Goal: Browse casually

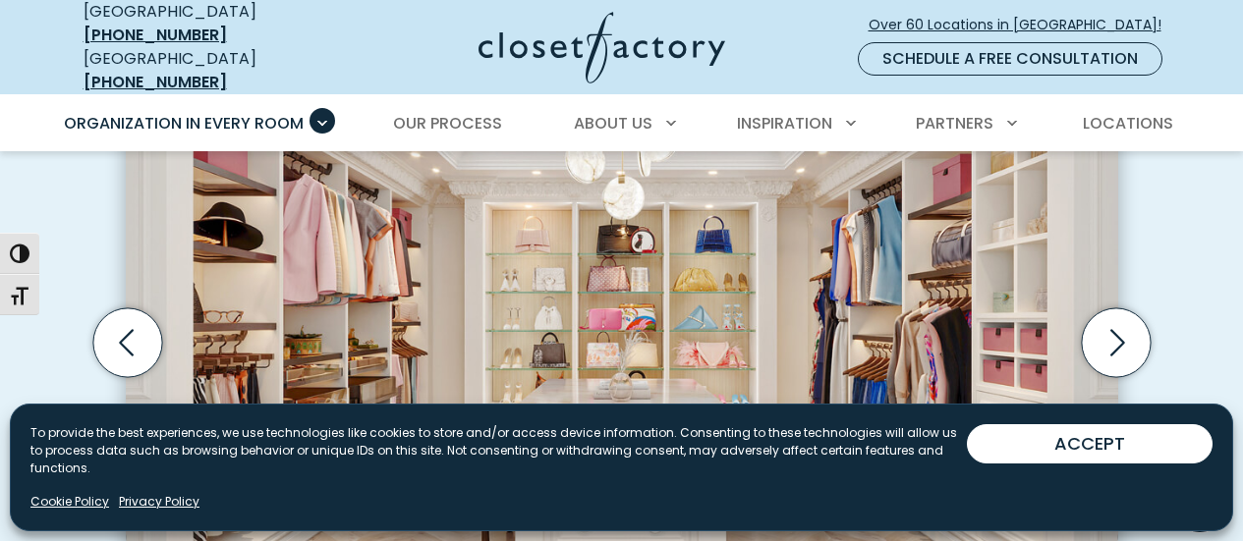
scroll to position [673, 0]
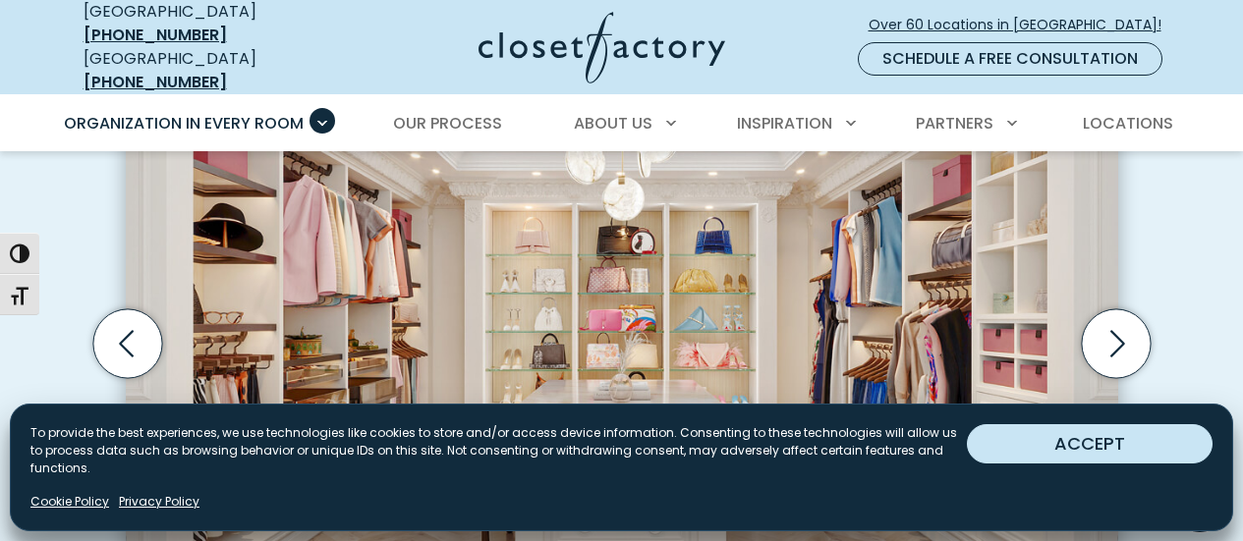
click at [1097, 463] on button "ACCEPT" at bounding box center [1090, 443] width 246 height 39
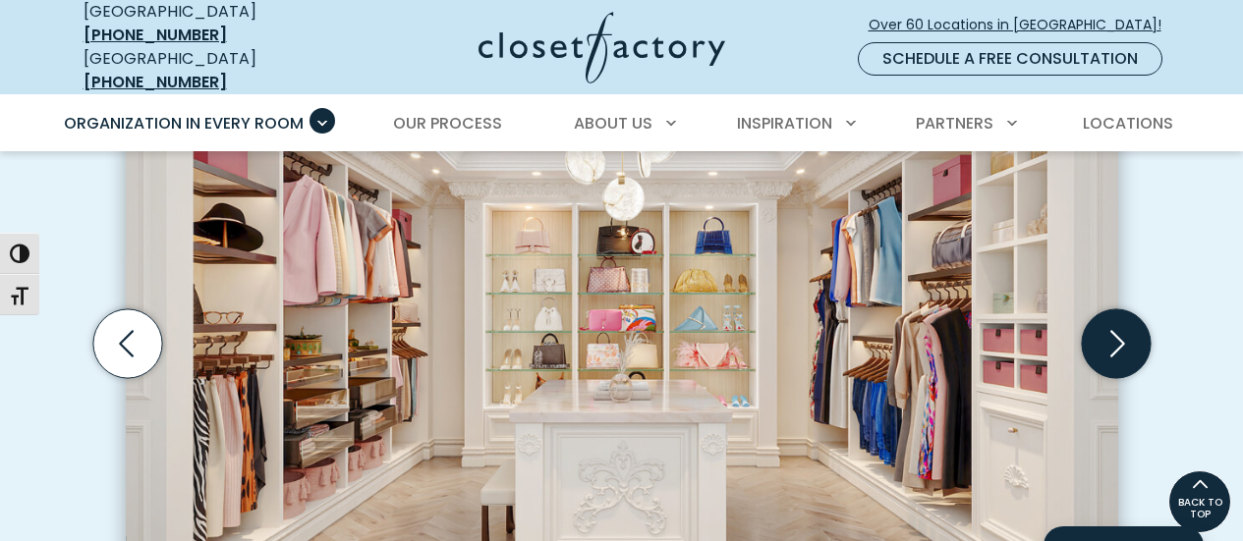
click at [1135, 351] on icon "Next slide" at bounding box center [1115, 343] width 69 height 69
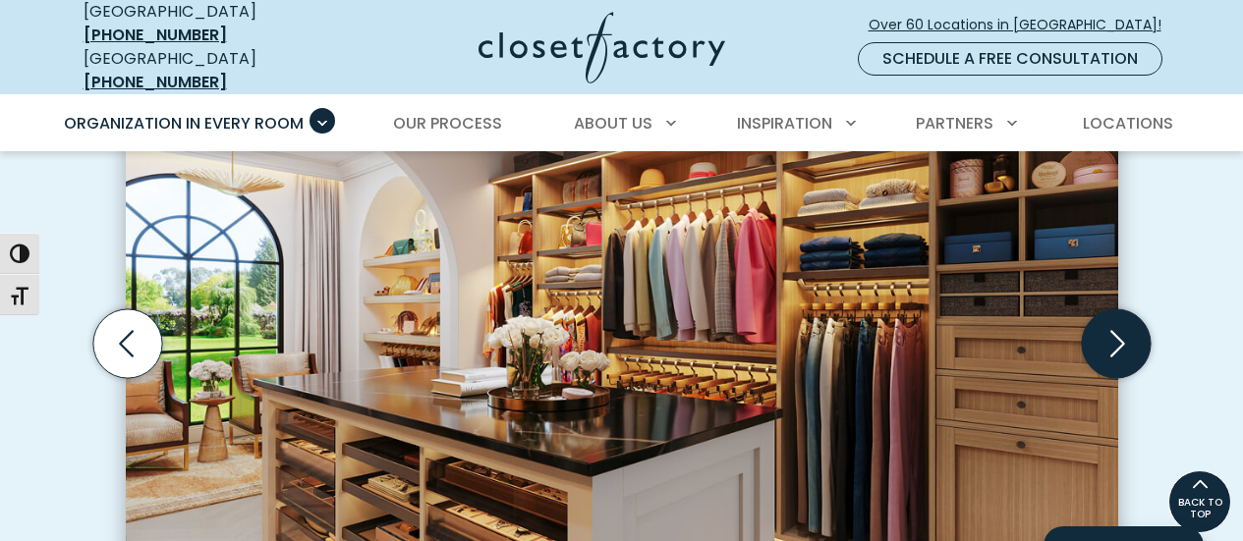
click at [1118, 330] on icon "Next slide" at bounding box center [1115, 343] width 69 height 69
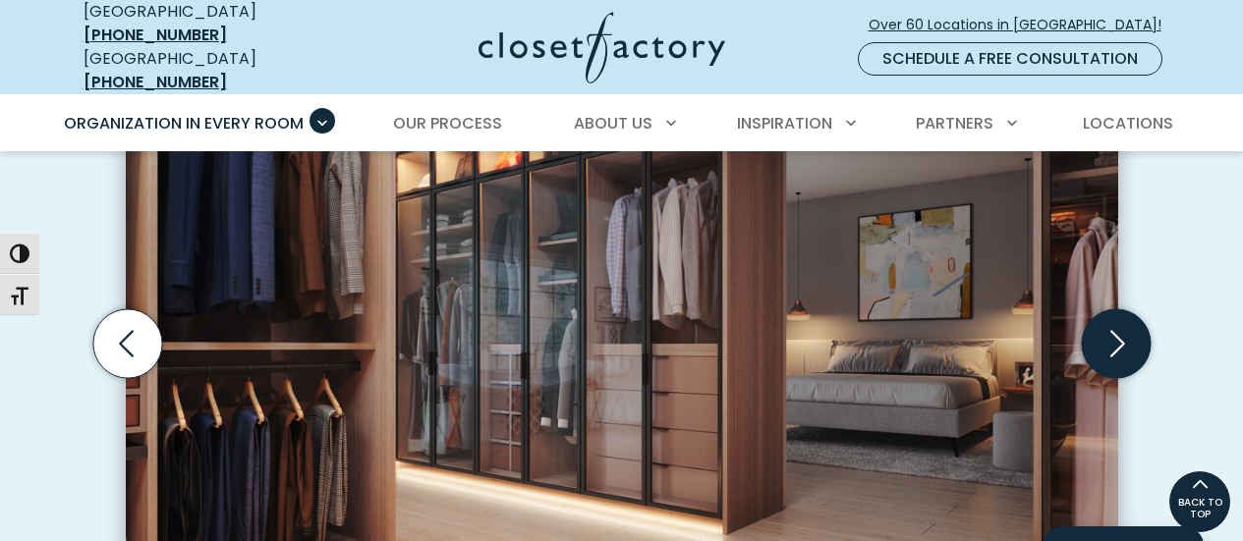
click at [1118, 330] on icon "Next slide" at bounding box center [1117, 343] width 15 height 27
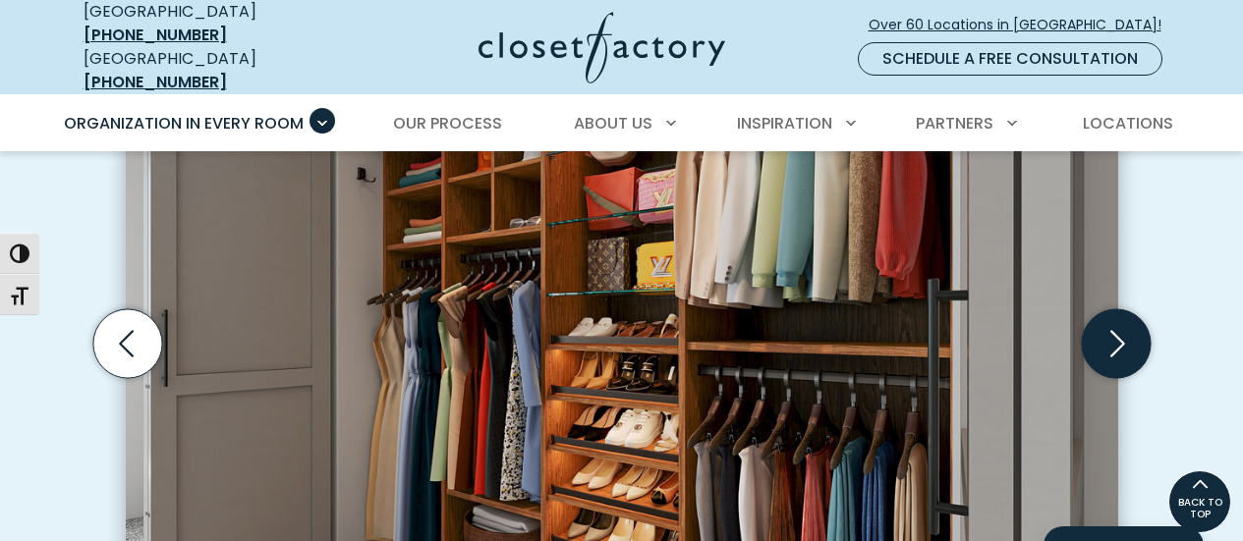
click at [1115, 333] on icon "Next slide" at bounding box center [1115, 343] width 69 height 69
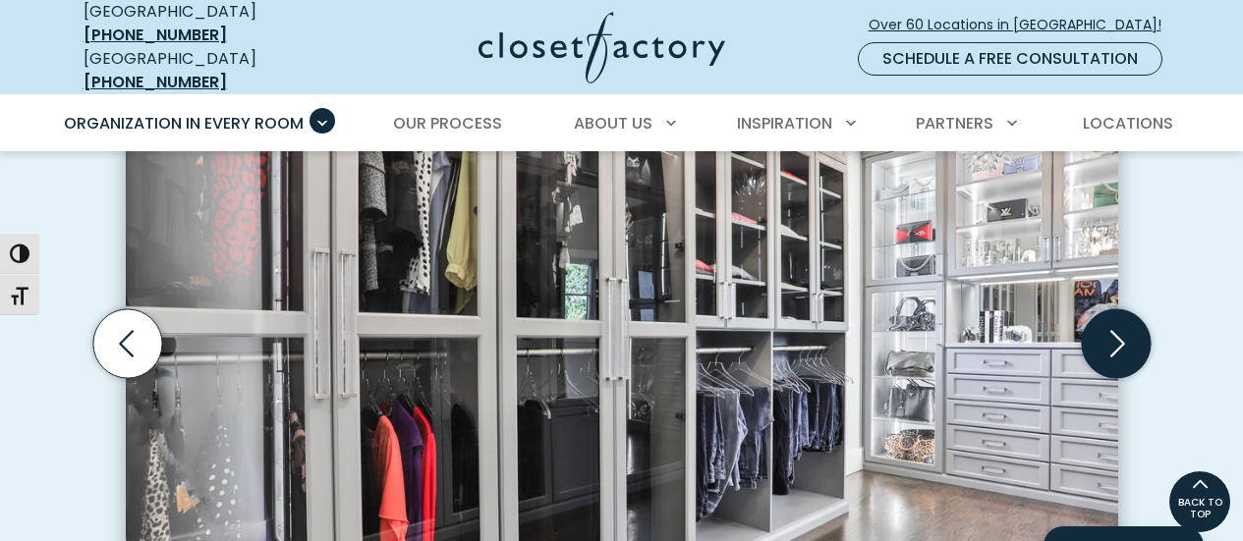
click at [1130, 337] on icon "Next slide" at bounding box center [1115, 343] width 69 height 69
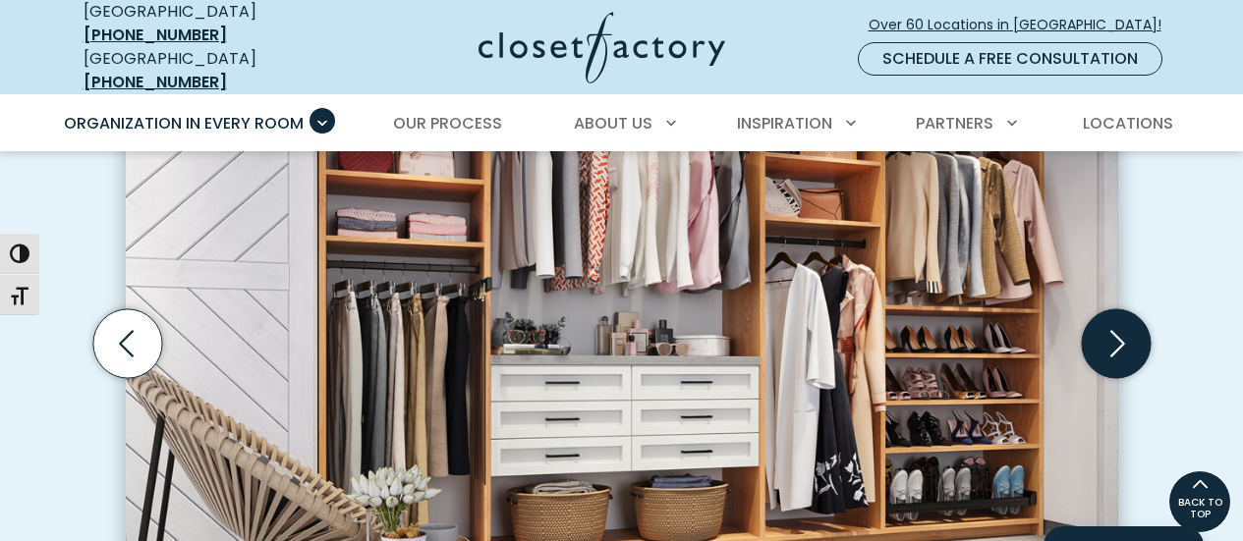
click at [1124, 329] on icon "Next slide" at bounding box center [1115, 343] width 69 height 69
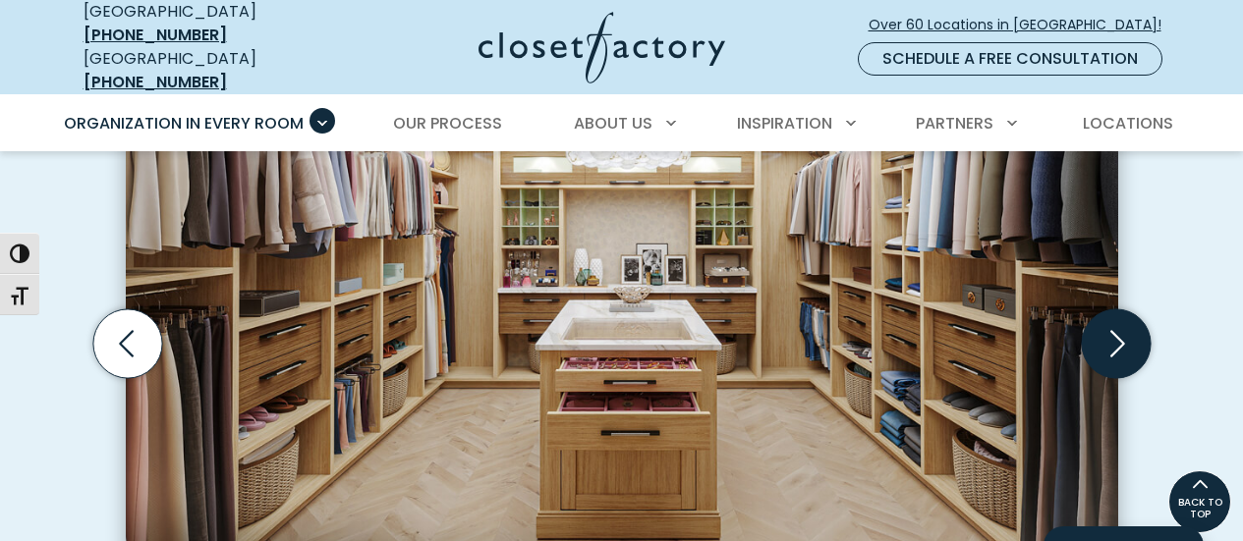
click at [1129, 340] on icon "Next slide" at bounding box center [1115, 343] width 69 height 69
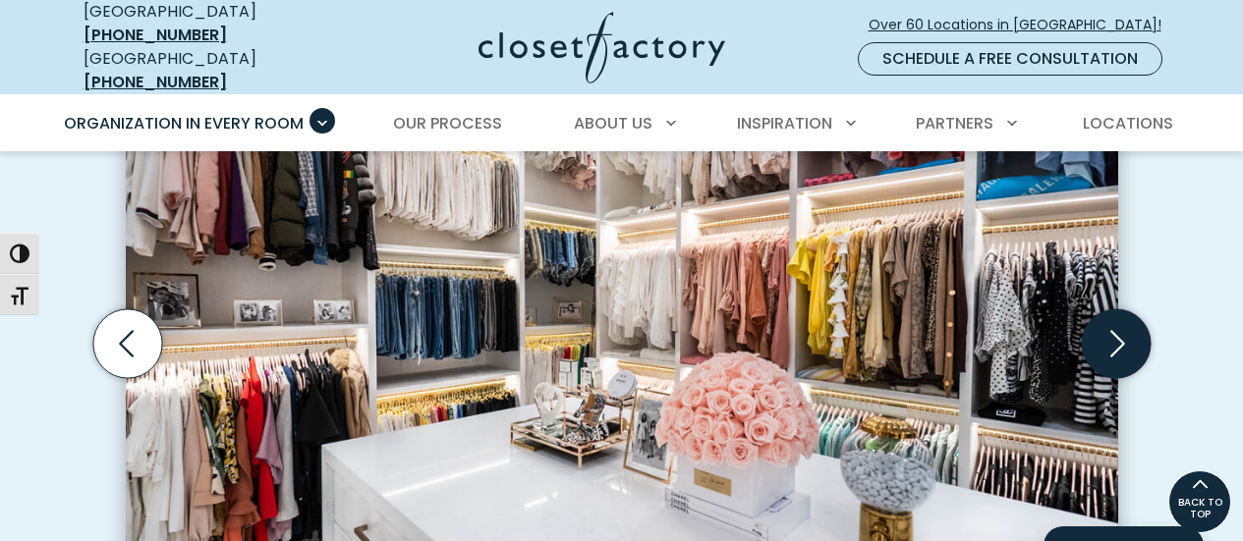
click at [1126, 325] on icon "Next slide" at bounding box center [1115, 343] width 69 height 69
